Goal: Task Accomplishment & Management: Use online tool/utility

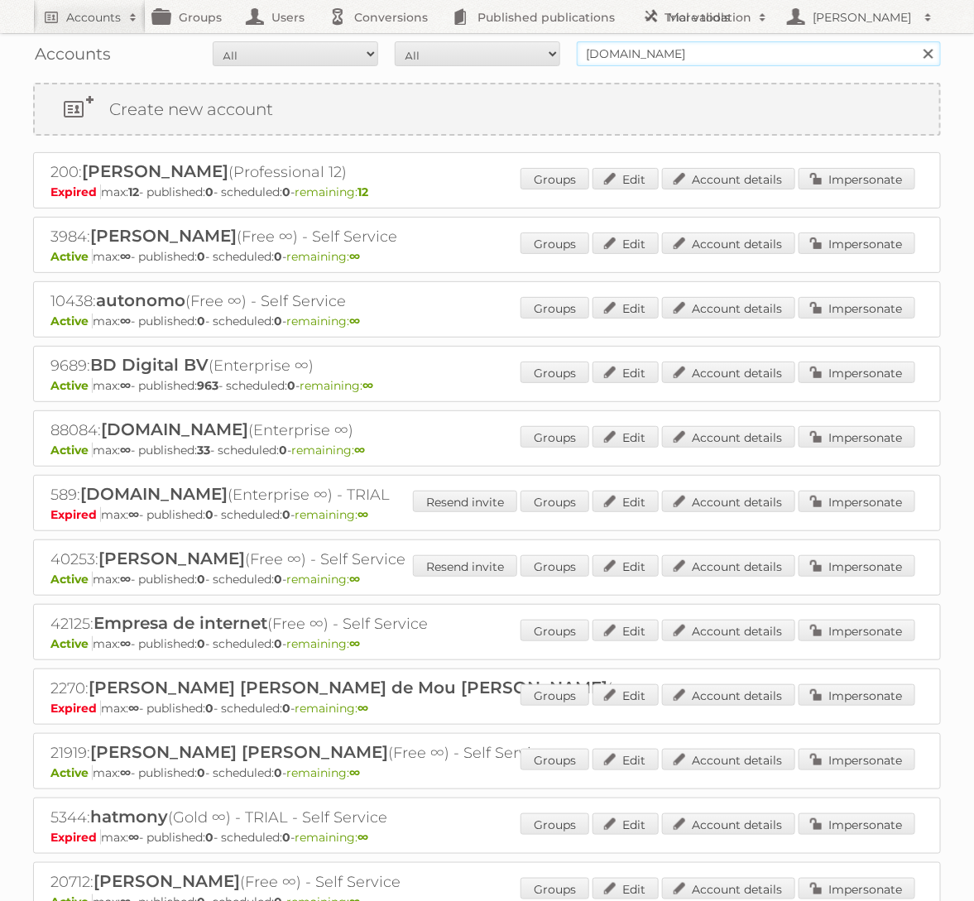
click at [601, 53] on input "bol.com" at bounding box center [759, 53] width 364 height 25
click at [857, 446] on div "Groups Edit Account details Impersonate" at bounding box center [718, 438] width 395 height 25
click at [856, 446] on div "Groups Edit Account details Impersonate" at bounding box center [718, 438] width 395 height 25
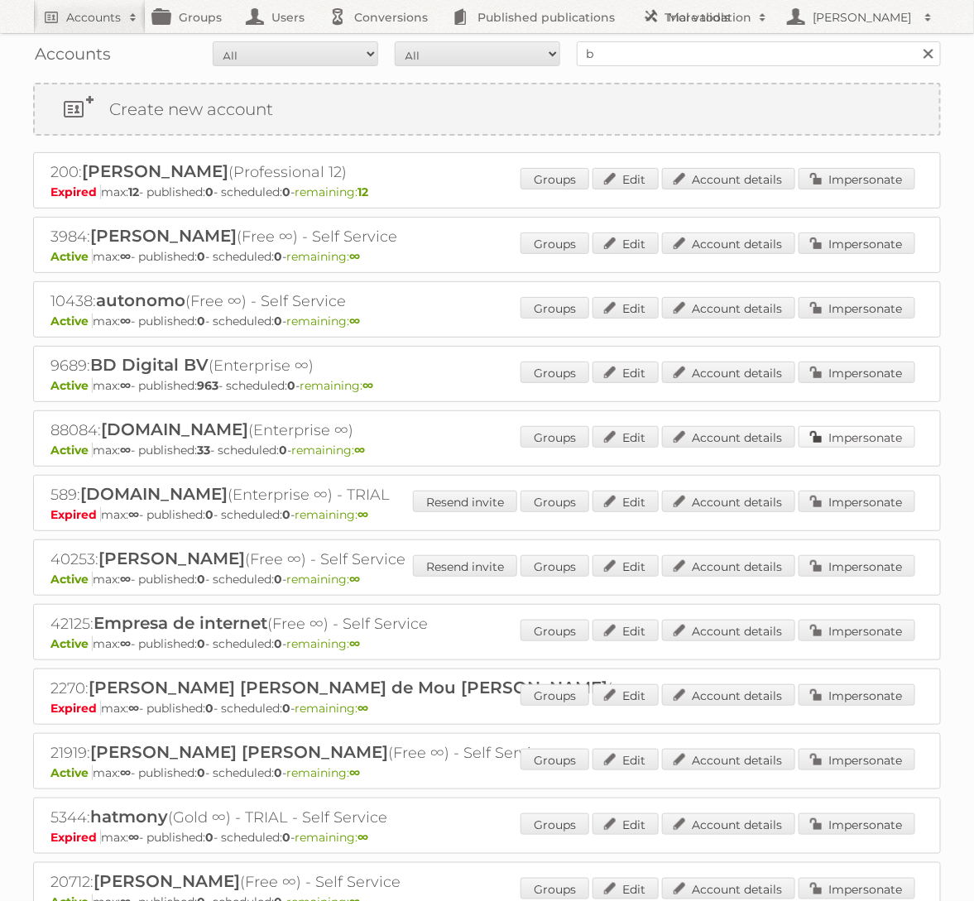
click at [855, 441] on link "Impersonate" at bounding box center [857, 437] width 117 height 22
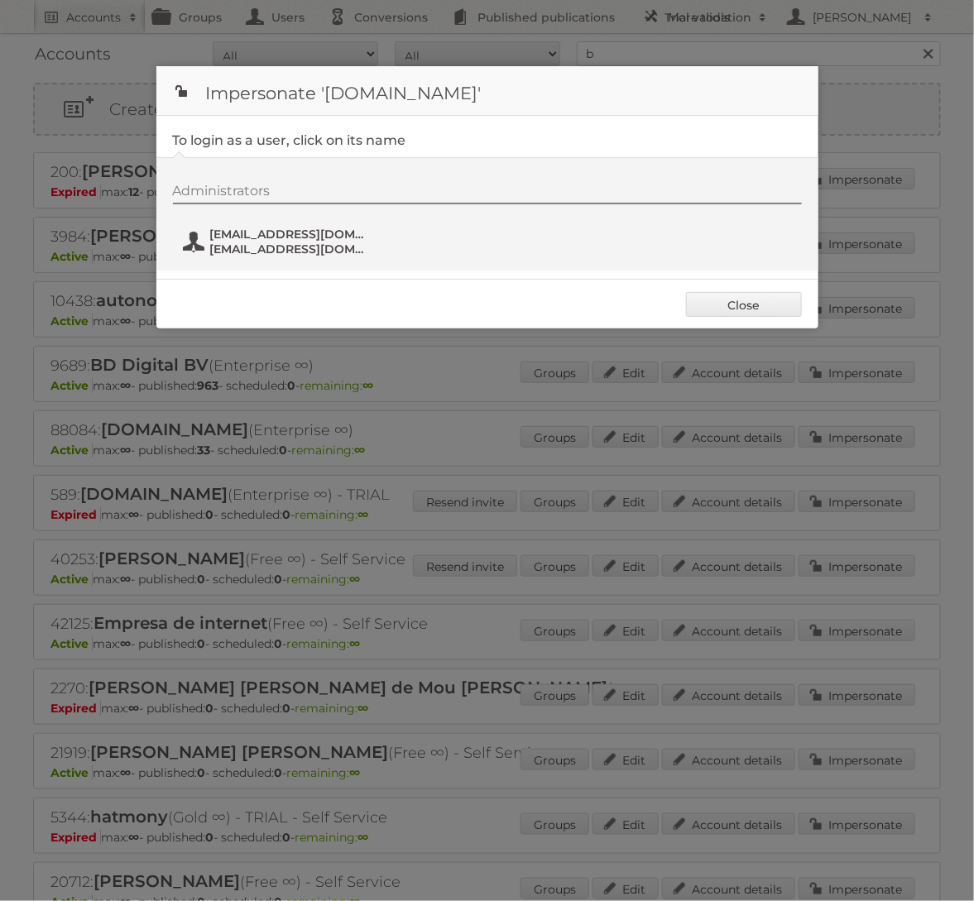
click at [252, 243] on span "fs+bol@publitas.com" at bounding box center [290, 249] width 161 height 15
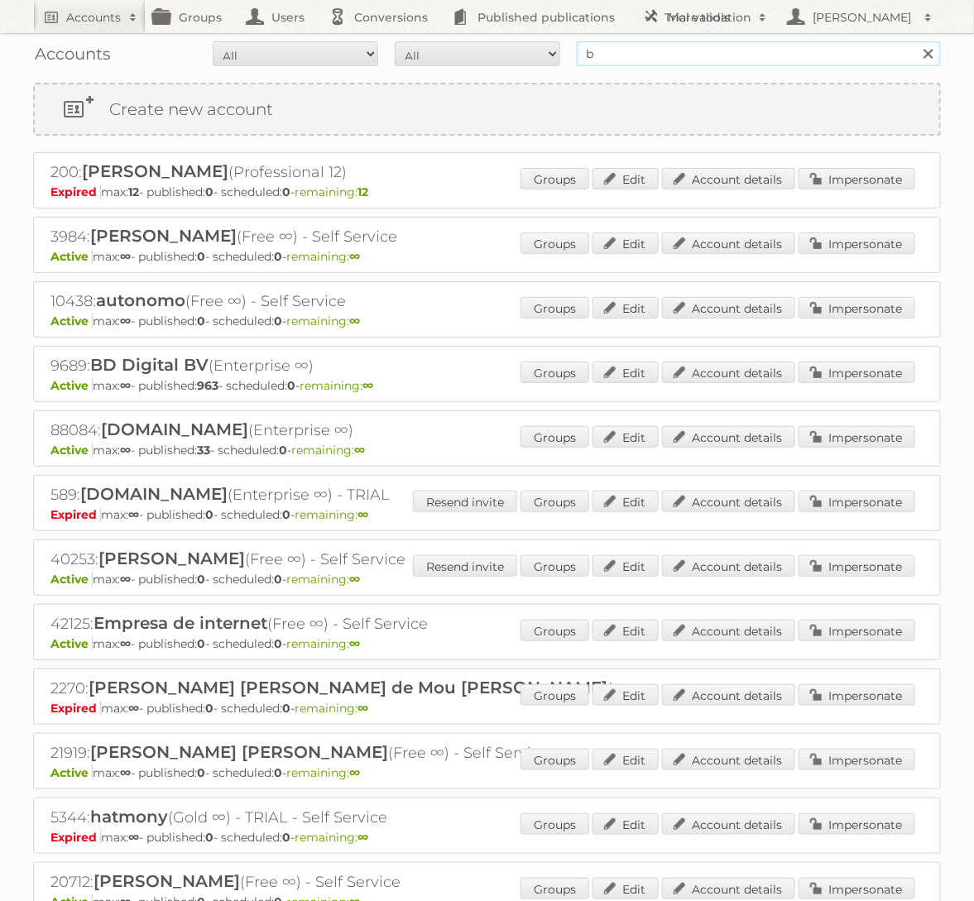
click at [604, 50] on input "b" at bounding box center [759, 53] width 364 height 25
type input "HEMA BV"
click at [915, 41] on input "Search" at bounding box center [927, 53] width 25 height 25
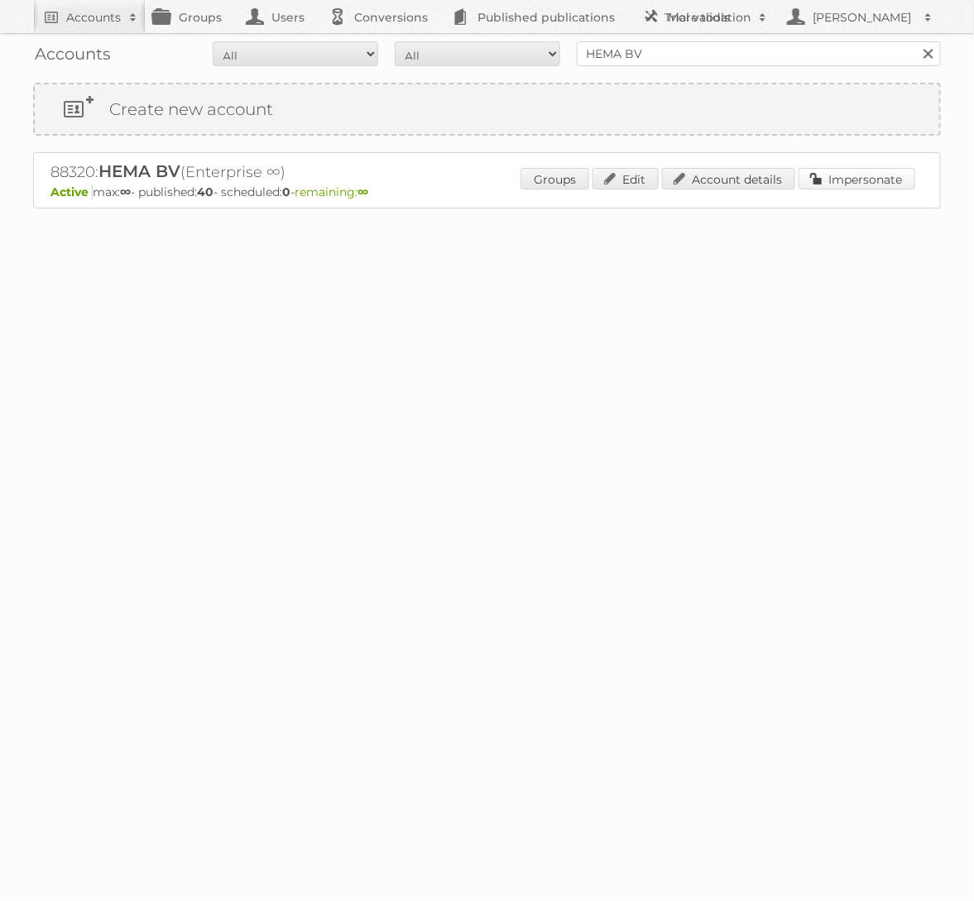
click at [843, 180] on link "Impersonate" at bounding box center [857, 179] width 117 height 22
click at [0, 0] on div at bounding box center [0, 0] width 0 height 0
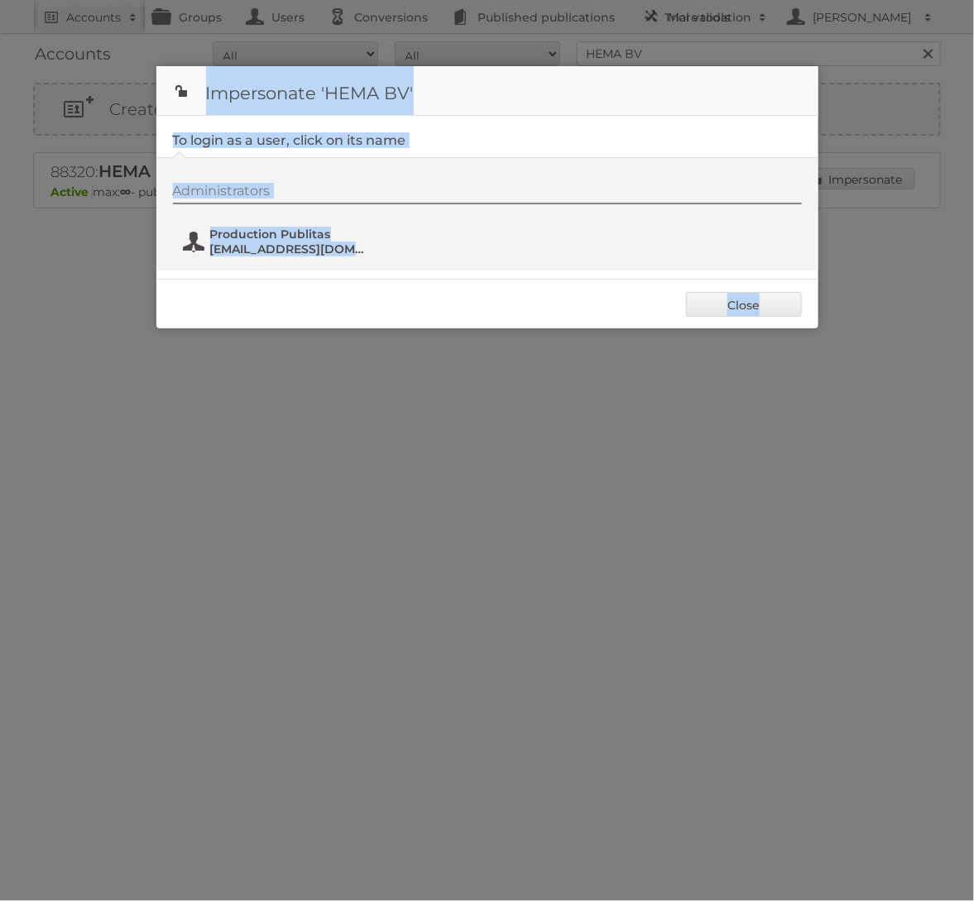
click at [255, 243] on span "[EMAIL_ADDRESS][DOMAIN_NAME]" at bounding box center [290, 249] width 161 height 15
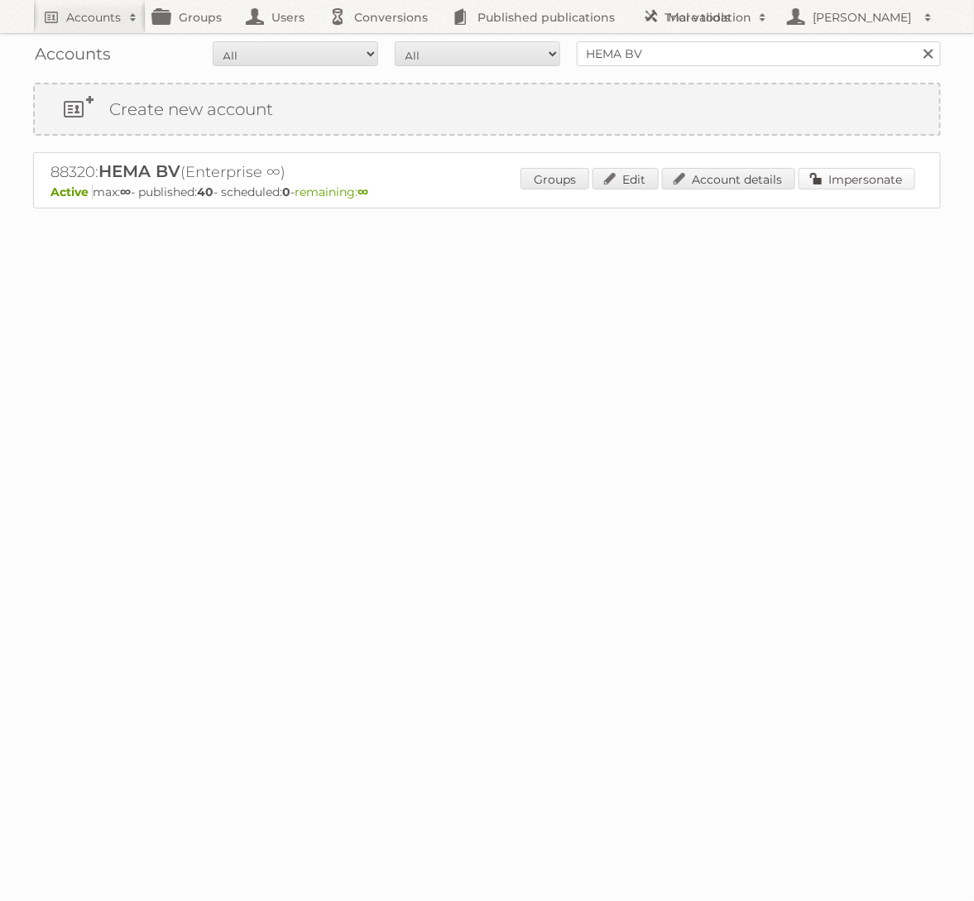
click at [826, 171] on link "Impersonate" at bounding box center [857, 179] width 117 height 22
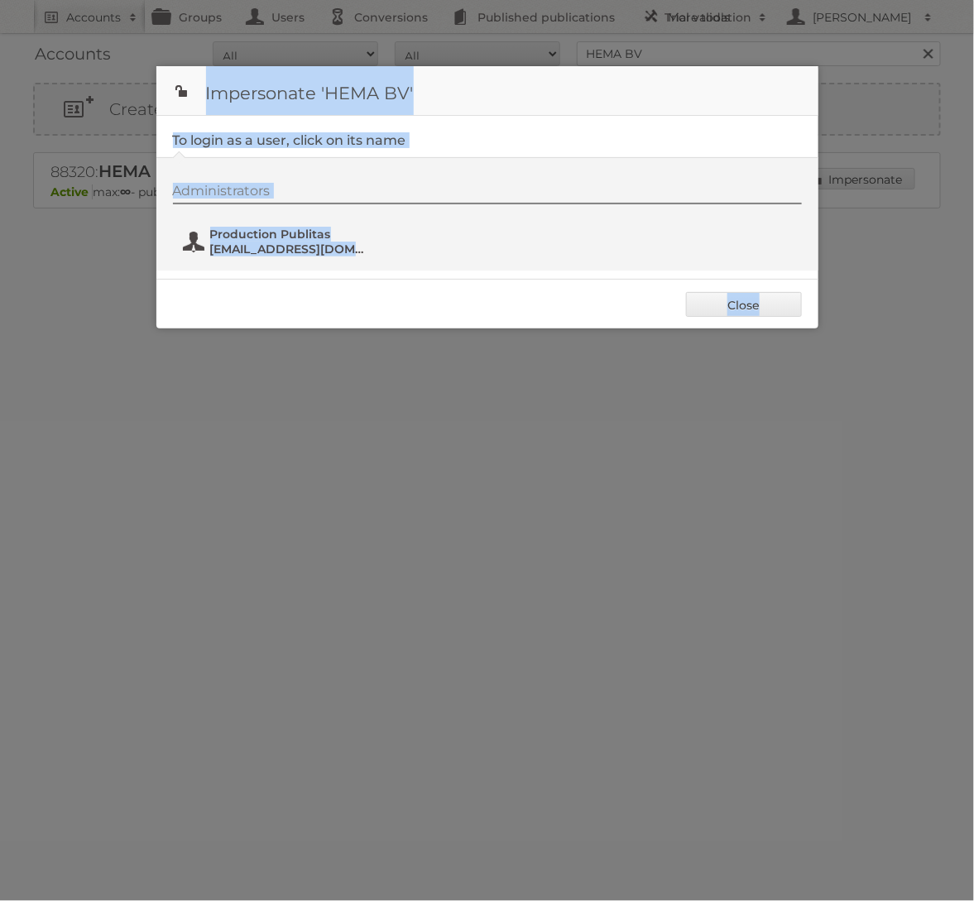
click at [271, 243] on span "[EMAIL_ADDRESS][DOMAIN_NAME]" at bounding box center [290, 249] width 161 height 15
